Goal: Information Seeking & Learning: Learn about a topic

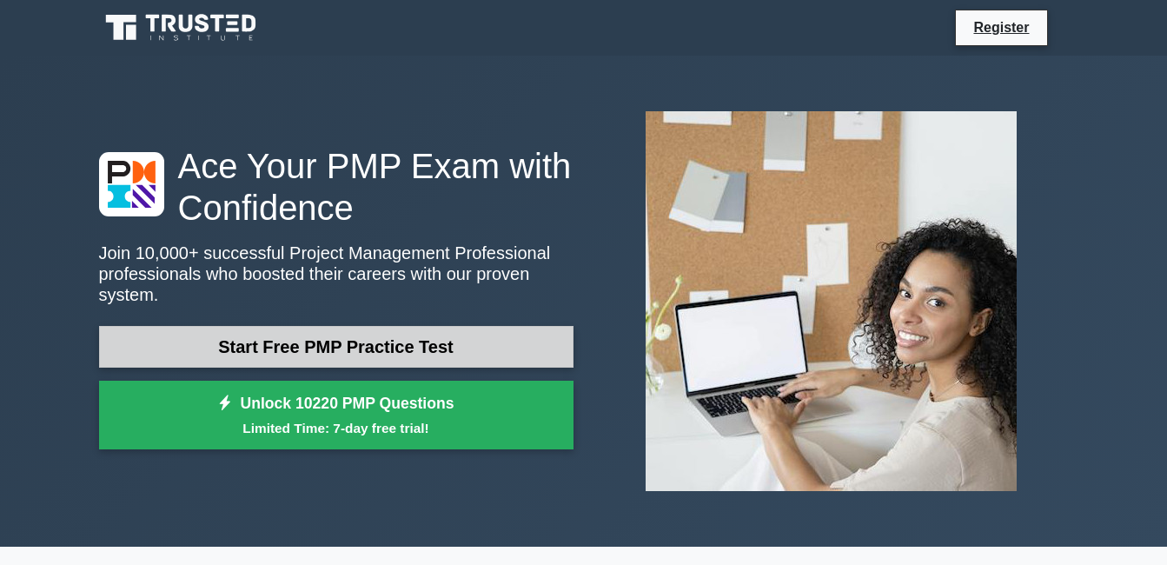
drag, startPoint x: 0, startPoint y: 0, endPoint x: 360, endPoint y: 330, distance: 488.2
click at [360, 330] on link "Start Free PMP Practice Test" at bounding box center [336, 347] width 474 height 42
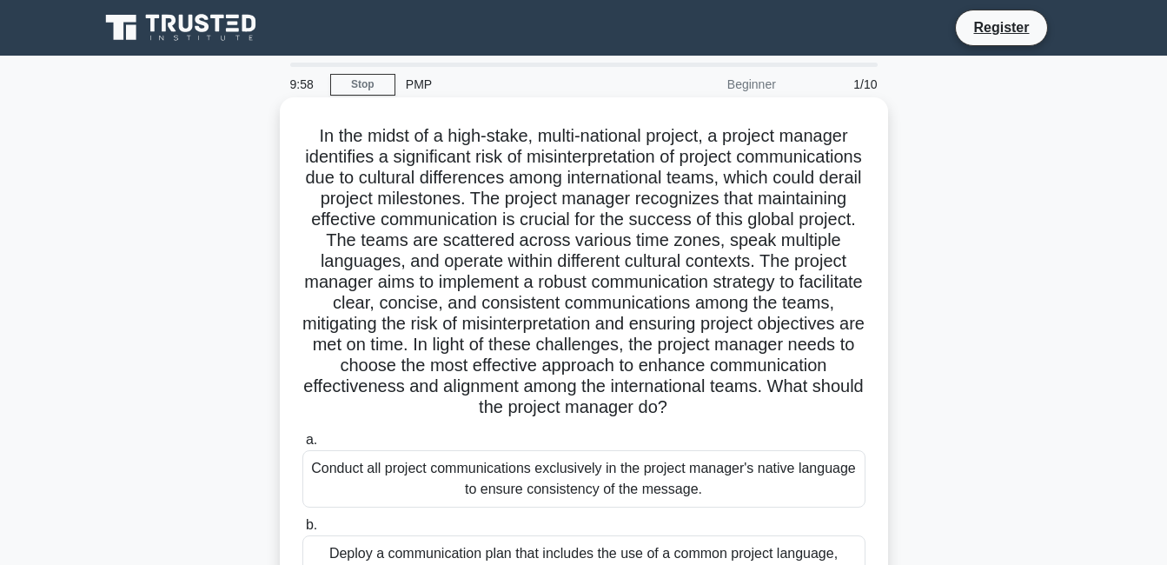
scroll to position [374, 0]
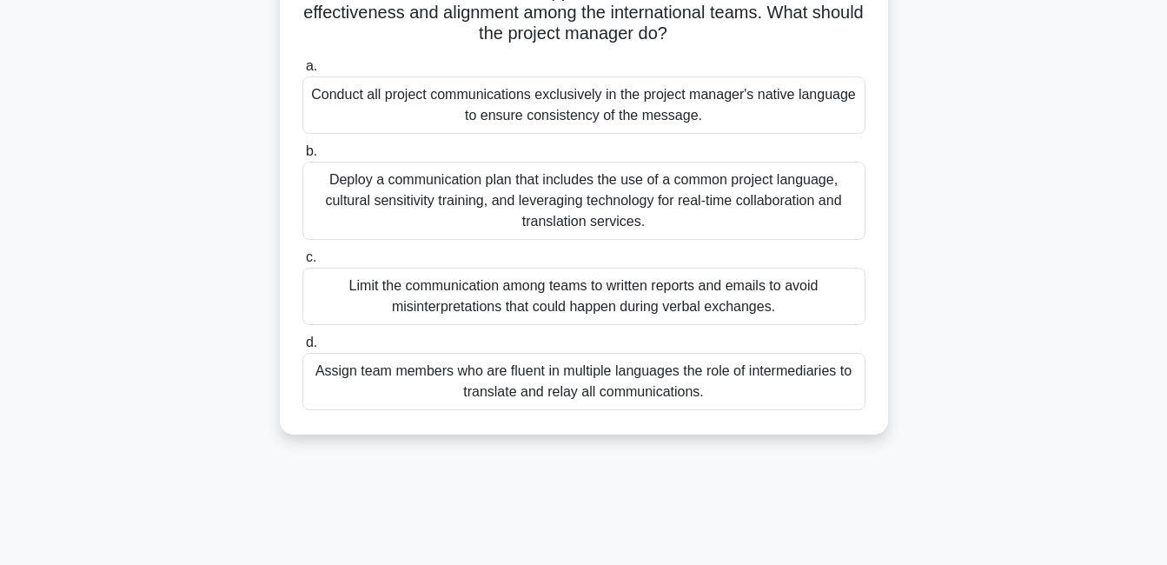
click at [431, 401] on div "Assign team members who are fluent in multiple languages the role of intermedia…" at bounding box center [583, 381] width 563 height 57
click at [302, 348] on input "d. Assign team members who are fluent in multiple languages the role of interme…" at bounding box center [302, 342] width 0 height 11
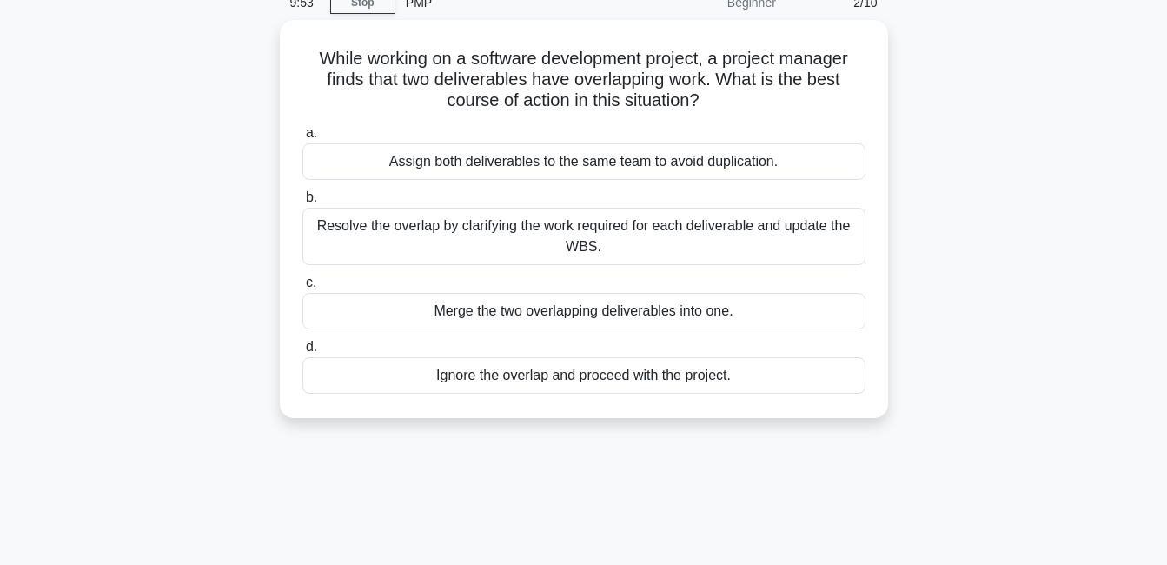
scroll to position [0, 0]
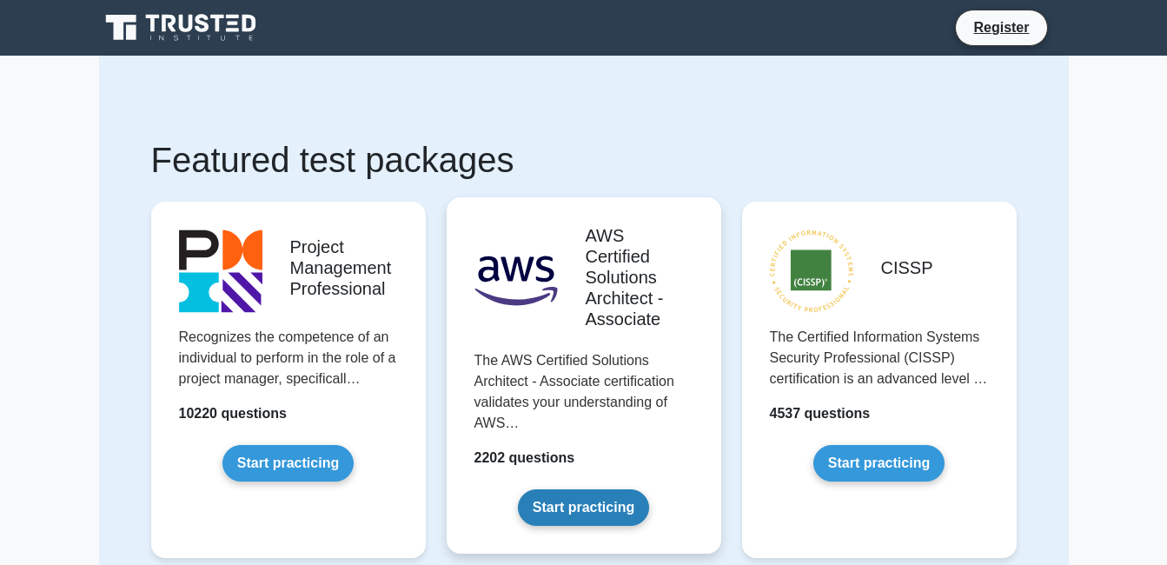
click at [586, 511] on link "Start practicing" at bounding box center [583, 507] width 131 height 36
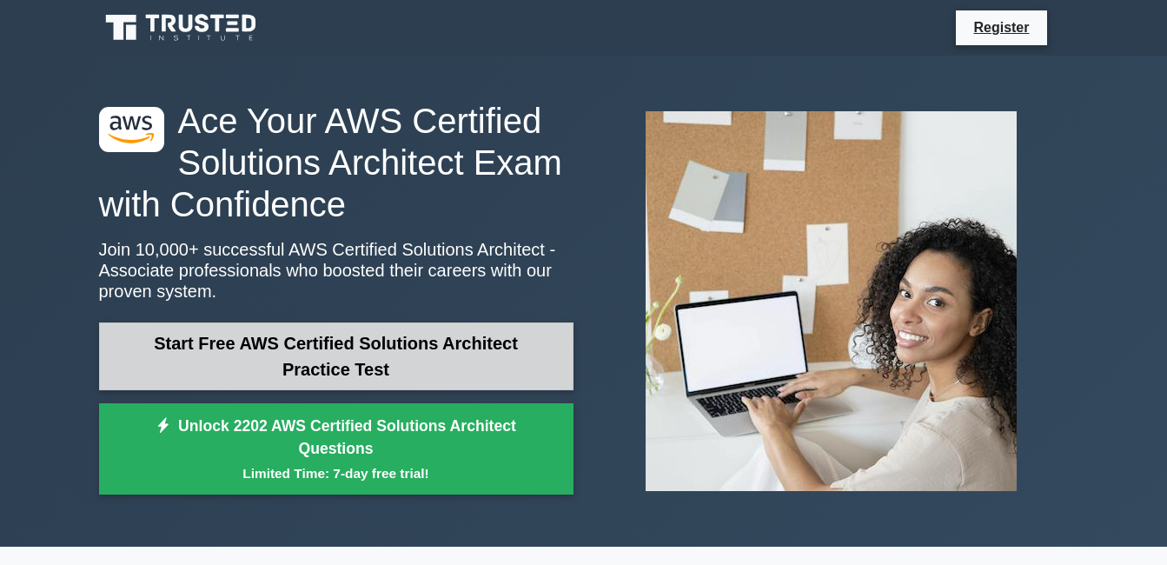
click at [276, 349] on link "Start Free AWS Certified Solutions Architect Practice Test" at bounding box center [336, 356] width 474 height 68
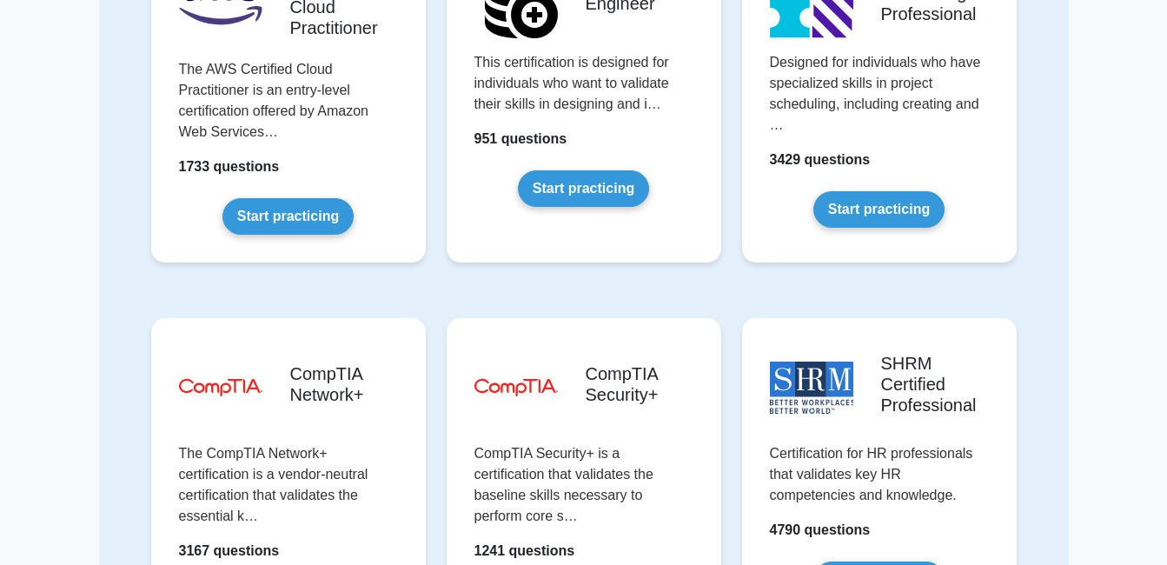
scroll to position [4115, 0]
